Goal: Check status: Check status

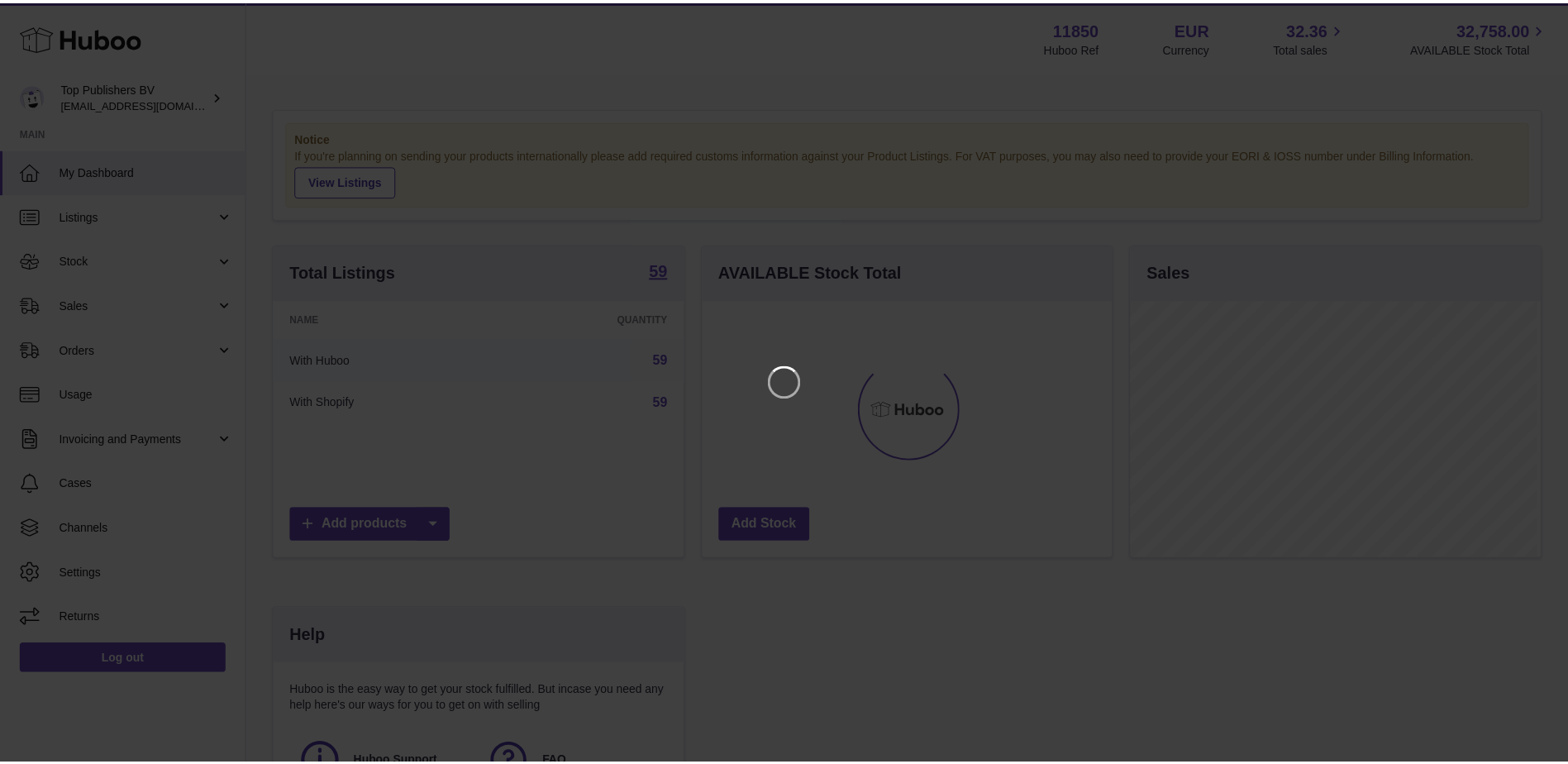
scroll to position [258, 413]
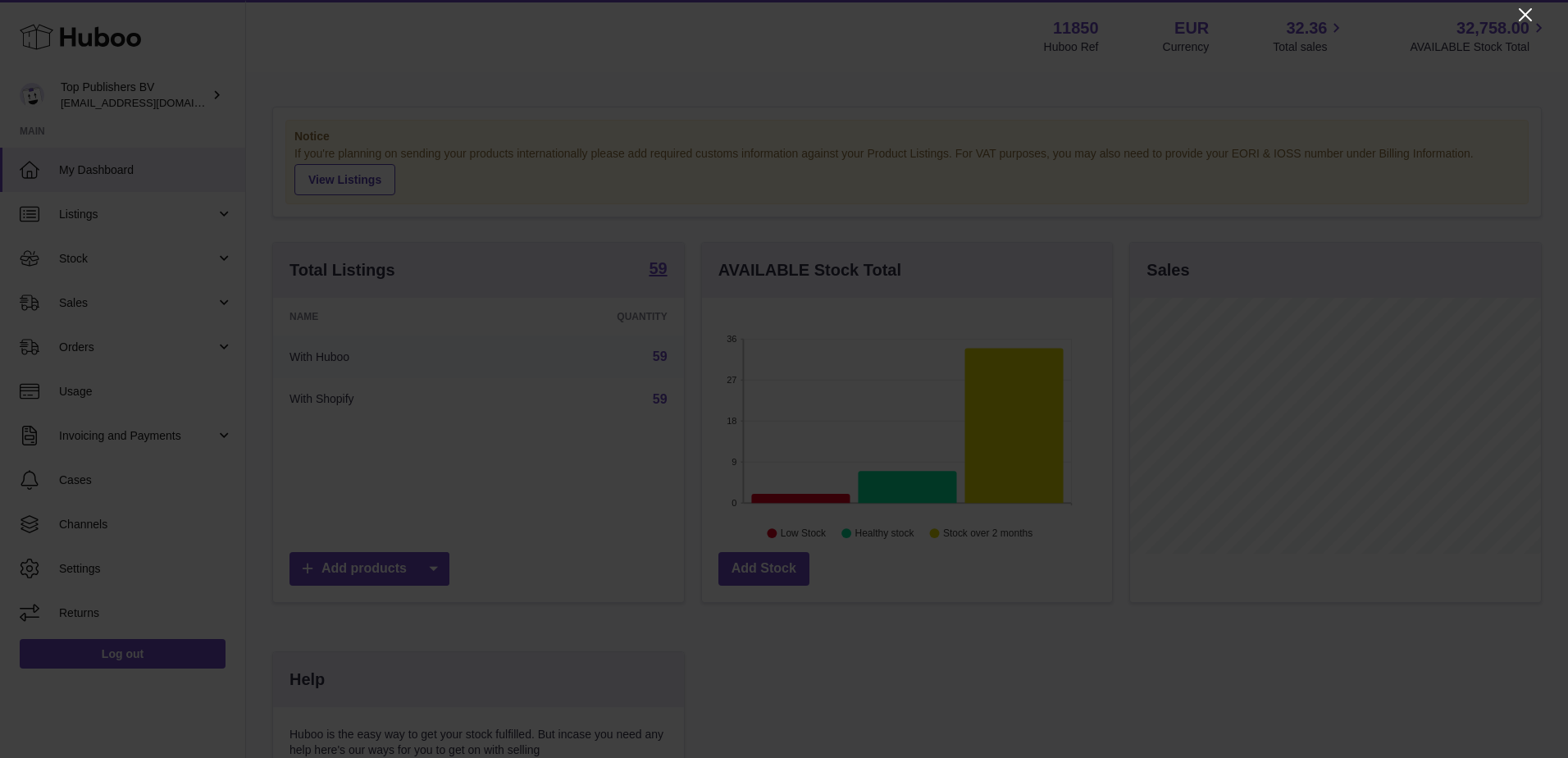
click at [1524, 12] on icon "Close" at bounding box center [1525, 15] width 20 height 20
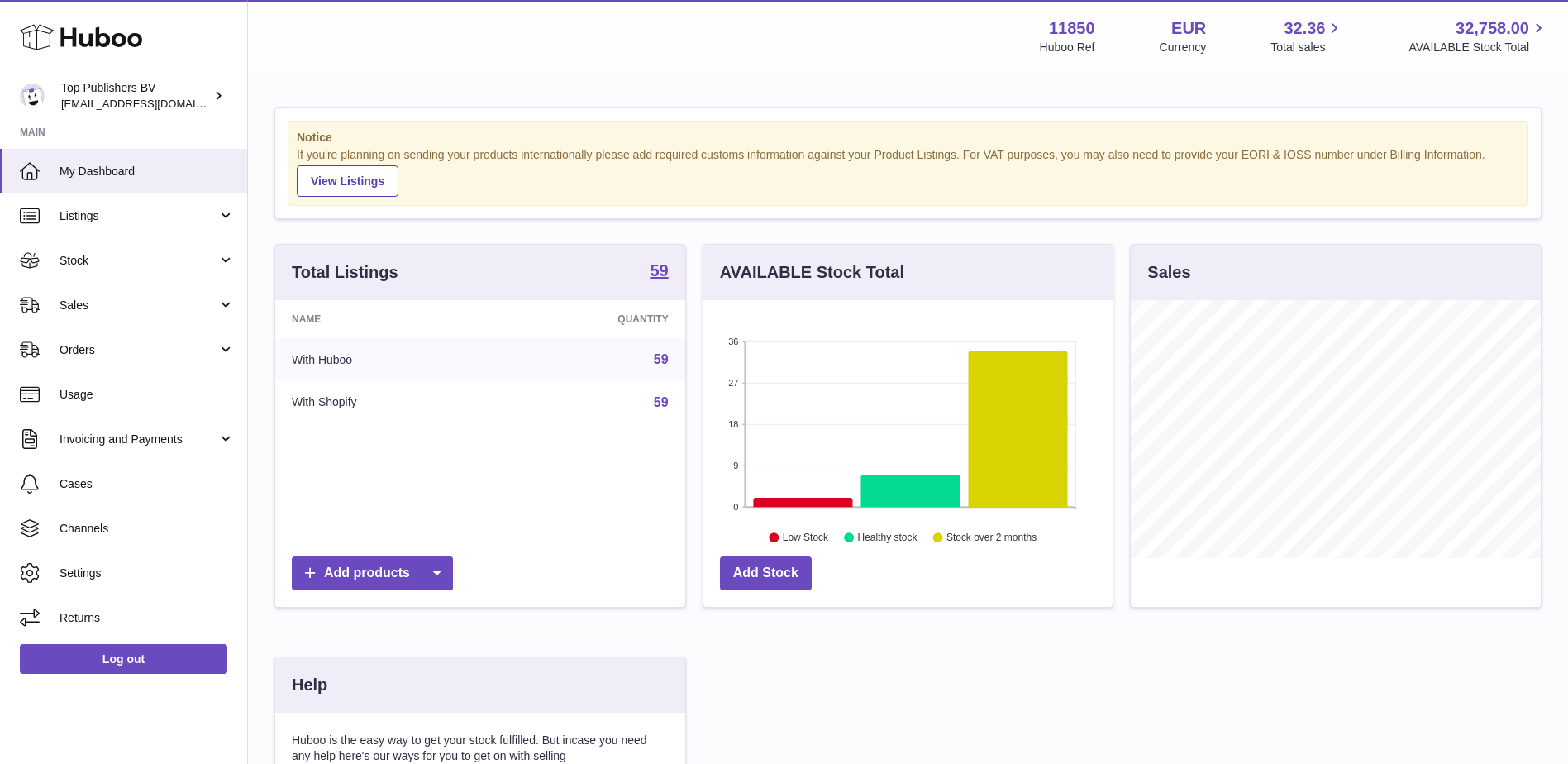
scroll to position [826794, 826232]
click at [93, 251] on link "Stock" at bounding box center [123, 260] width 247 height 45
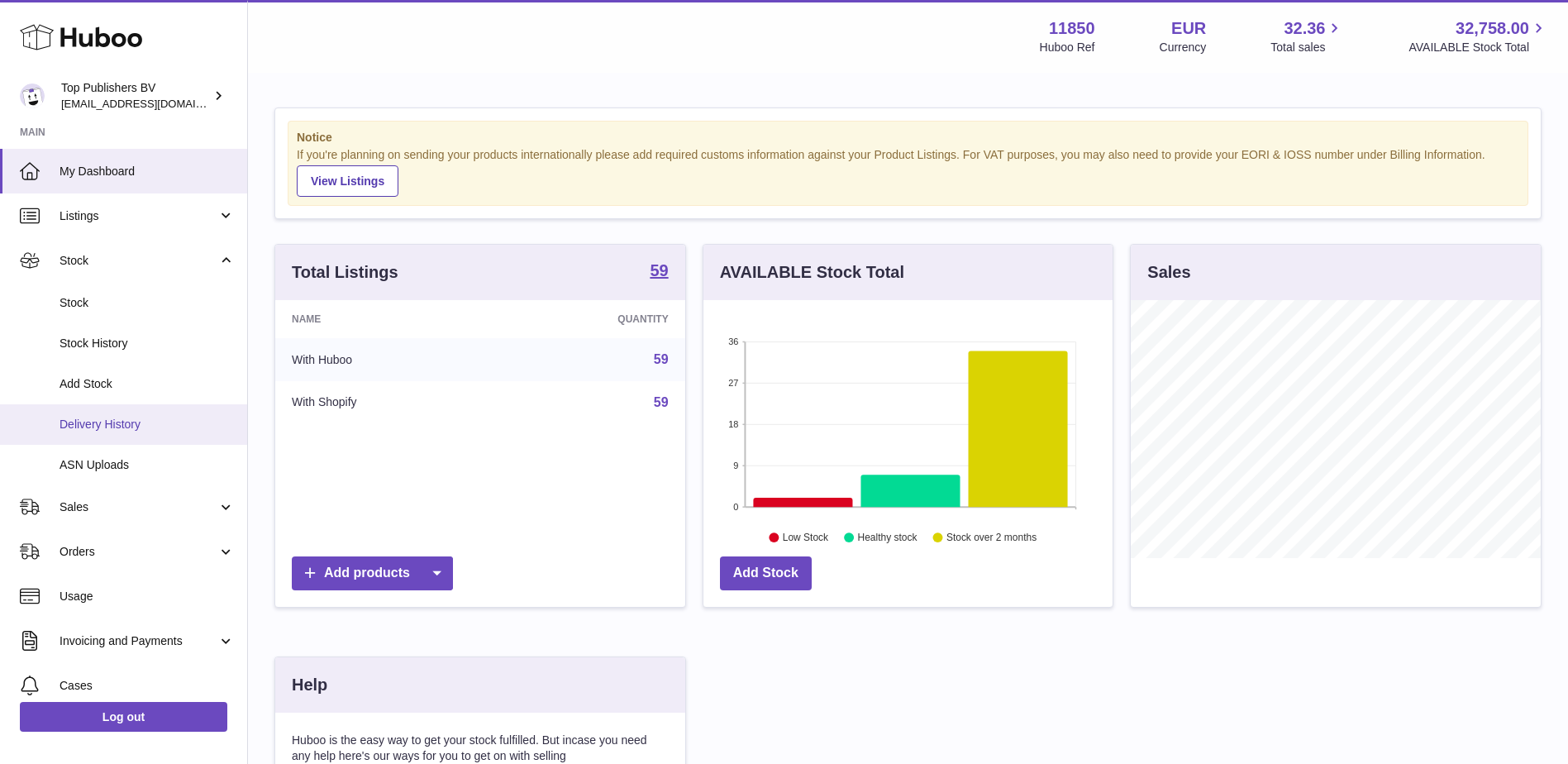
click at [121, 432] on span "Delivery History" at bounding box center [147, 424] width 176 height 16
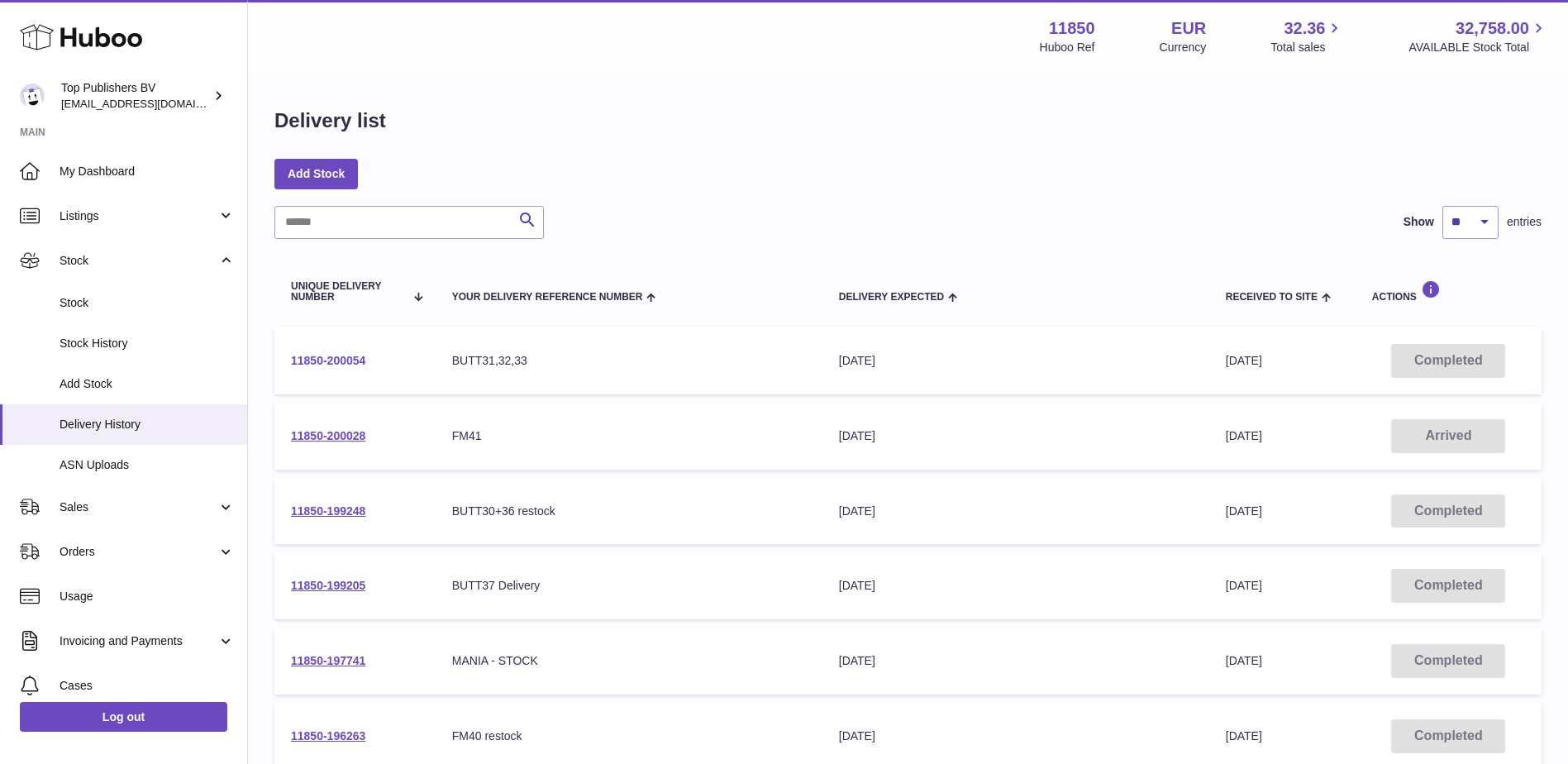
click at [334, 360] on link "11850-200054" at bounding box center [328, 360] width 74 height 13
click at [313, 433] on link "11850-200028" at bounding box center [328, 436] width 74 height 13
